Goal: Transaction & Acquisition: Book appointment/travel/reservation

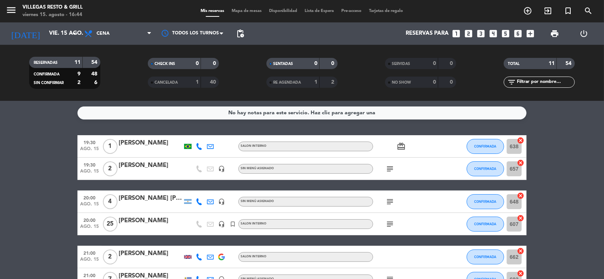
click at [495, 31] on icon "looks_4" at bounding box center [493, 34] width 10 height 10
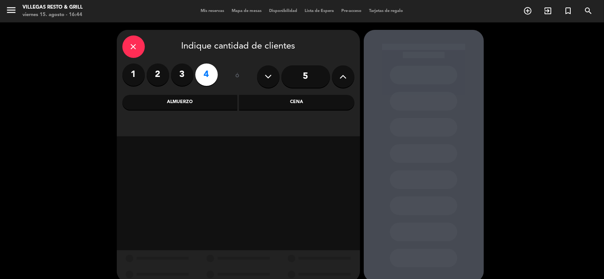
drag, startPoint x: 297, startPoint y: 82, endPoint x: 275, endPoint y: 102, distance: 29.9
click at [297, 82] on input "5" at bounding box center [305, 76] width 49 height 22
click at [269, 105] on div "Cena" at bounding box center [296, 102] width 115 height 15
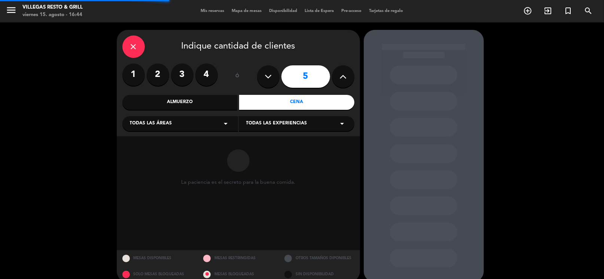
drag, startPoint x: 217, startPoint y: 120, endPoint x: 209, endPoint y: 130, distance: 12.8
click at [216, 120] on div "Todas las áreas arrow_drop_down" at bounding box center [180, 123] width 116 height 15
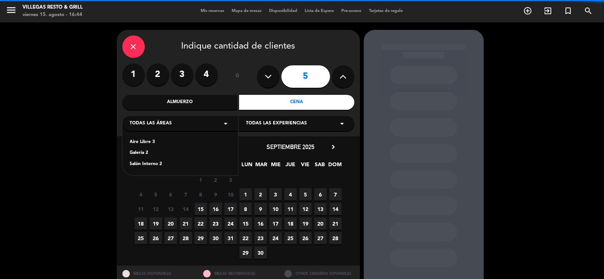
click at [155, 166] on div "Salón Interno 2" at bounding box center [180, 164] width 101 height 7
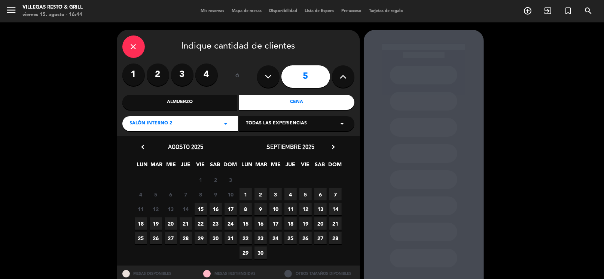
click at [208, 104] on div "Almuerzo" at bounding box center [179, 102] width 115 height 15
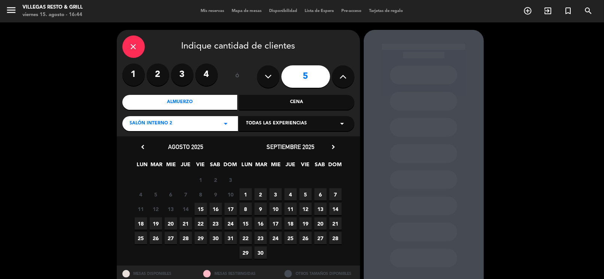
click at [201, 208] on span "15" at bounding box center [201, 209] width 12 height 12
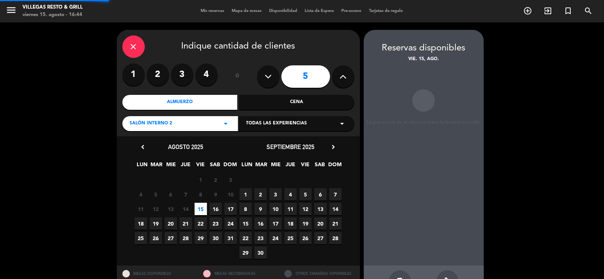
scroll to position [25, 0]
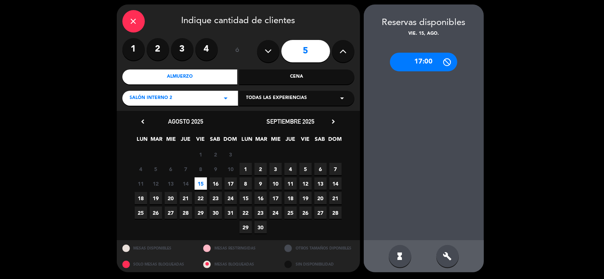
click at [226, 186] on span "17" at bounding box center [230, 184] width 12 height 12
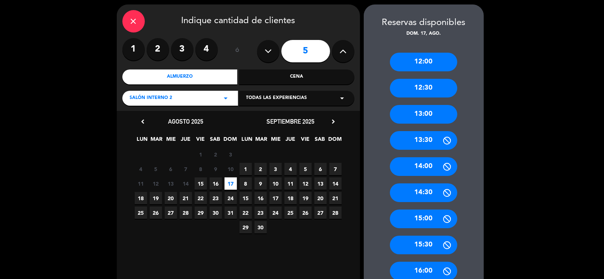
click at [431, 173] on div "14:00" at bounding box center [423, 166] width 67 height 19
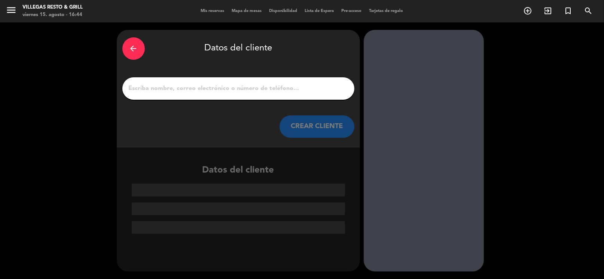
click at [247, 94] on input "1" at bounding box center [238, 88] width 221 height 10
paste input "[PERSON_NAME]"
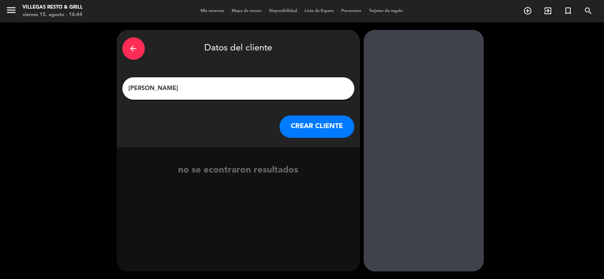
type input "[PERSON_NAME]"
click at [297, 122] on button "CREAR CLIENTE" at bounding box center [316, 127] width 75 height 22
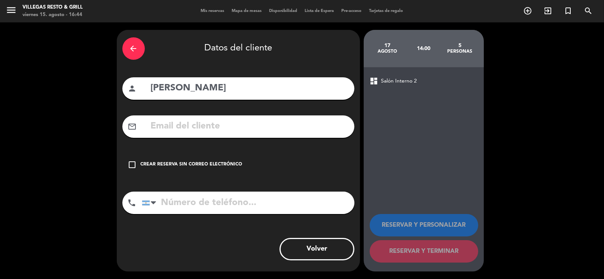
click at [251, 129] on input "text" at bounding box center [249, 126] width 199 height 15
paste input "[EMAIL_ADDRESS][DOMAIN_NAME]"
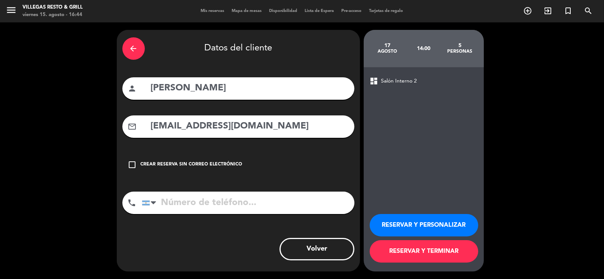
type input "[EMAIL_ADDRESS][DOMAIN_NAME]"
click at [406, 221] on button "RESERVAR Y PERSONALIZAR" at bounding box center [424, 225] width 108 height 22
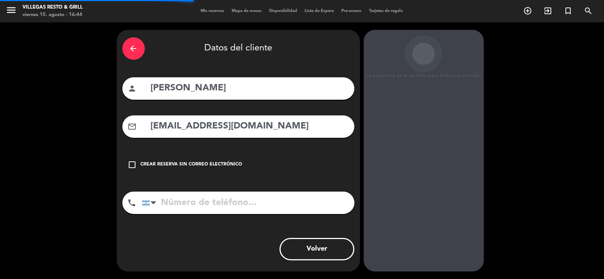
scroll to position [19, 0]
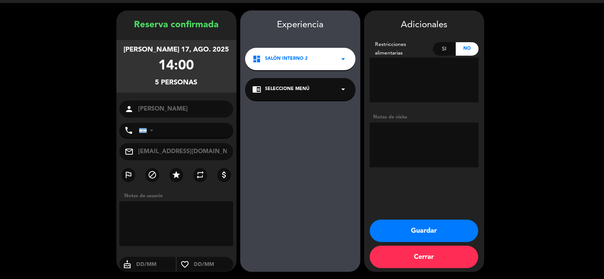
click at [416, 157] on textarea at bounding box center [424, 145] width 109 height 45
type textarea "fio"
click at [434, 228] on button "Guardar" at bounding box center [424, 231] width 108 height 22
